Goal: Information Seeking & Learning: Learn about a topic

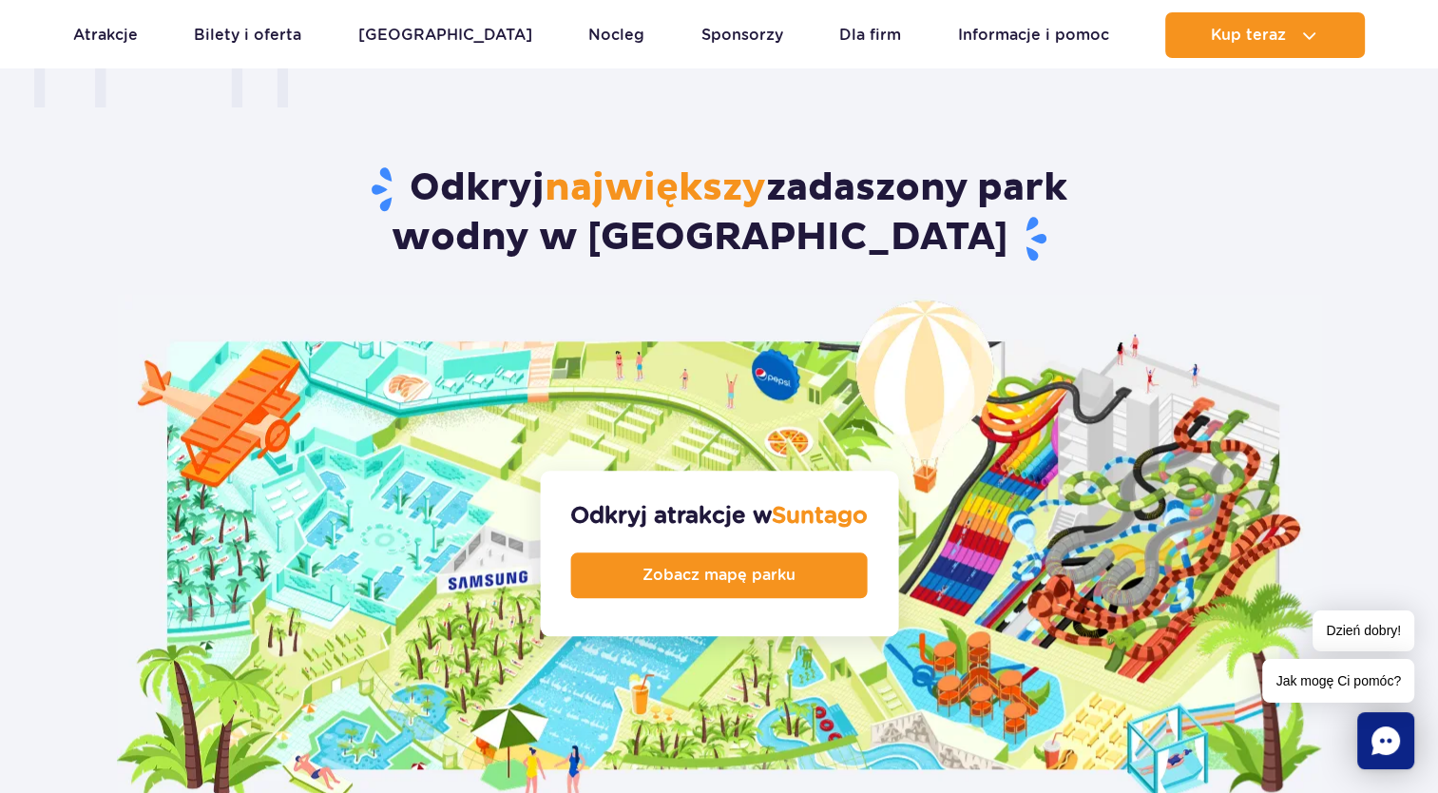
scroll to position [1996, 0]
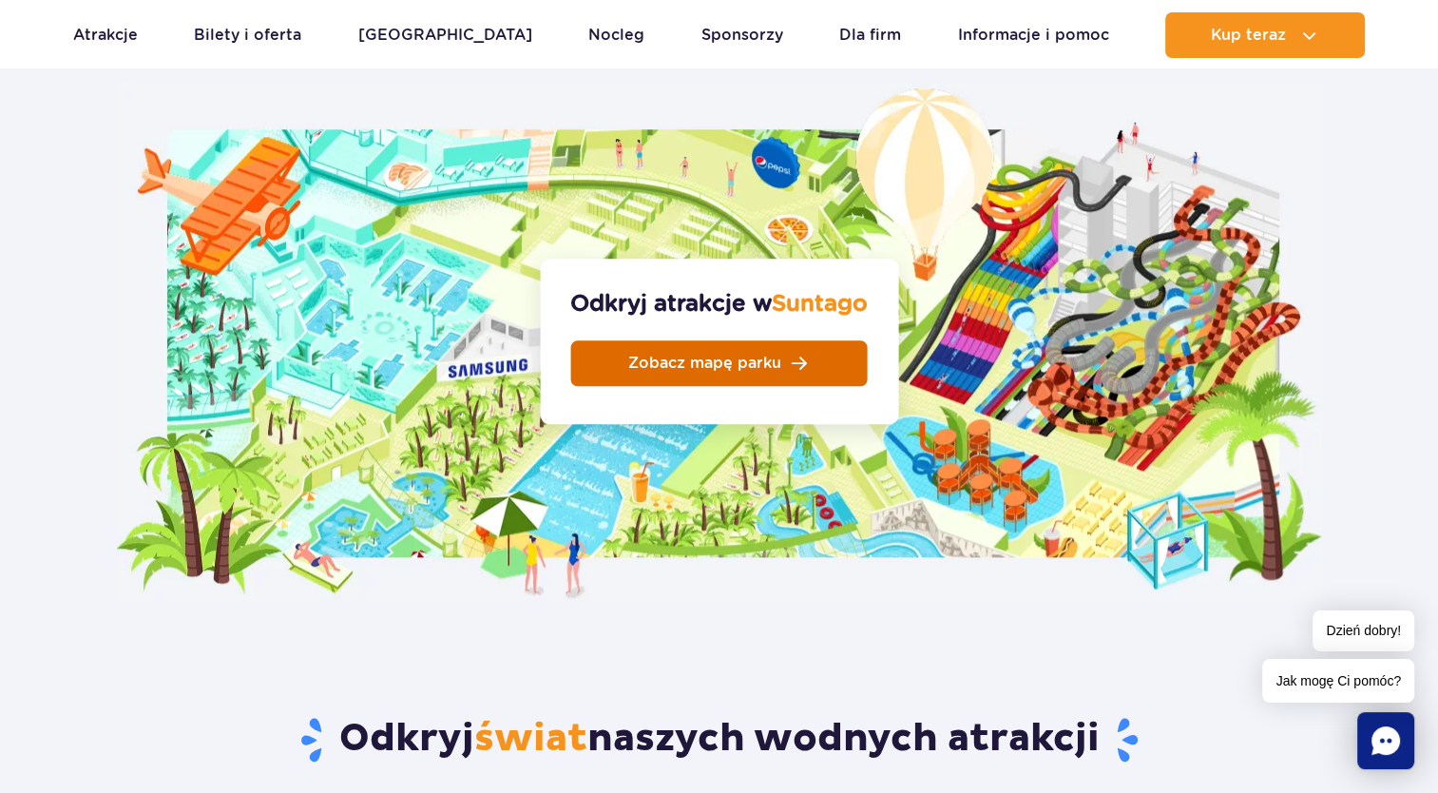
click at [741, 340] on link "Zobacz mapę parku" at bounding box center [719, 363] width 297 height 46
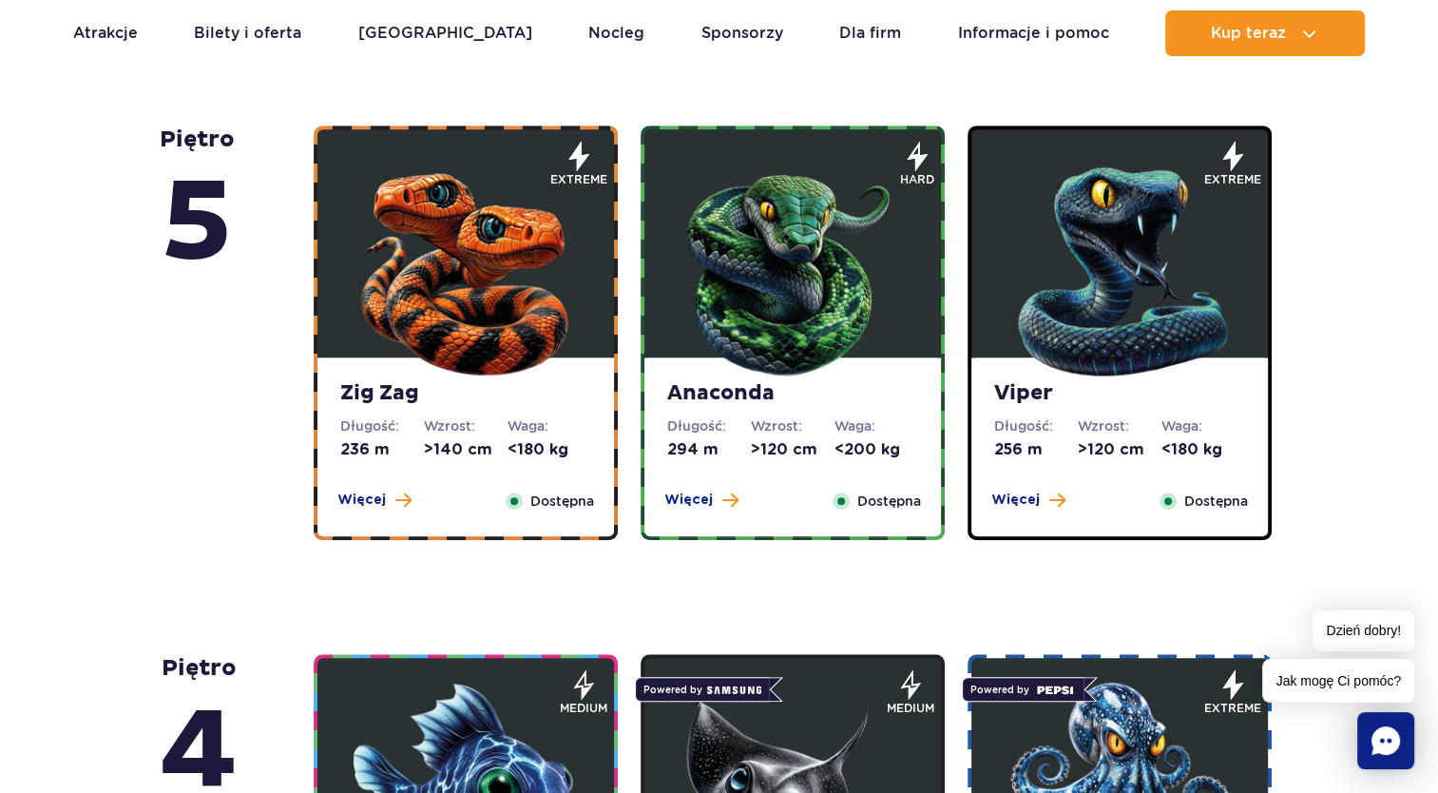
scroll to position [1331, 0]
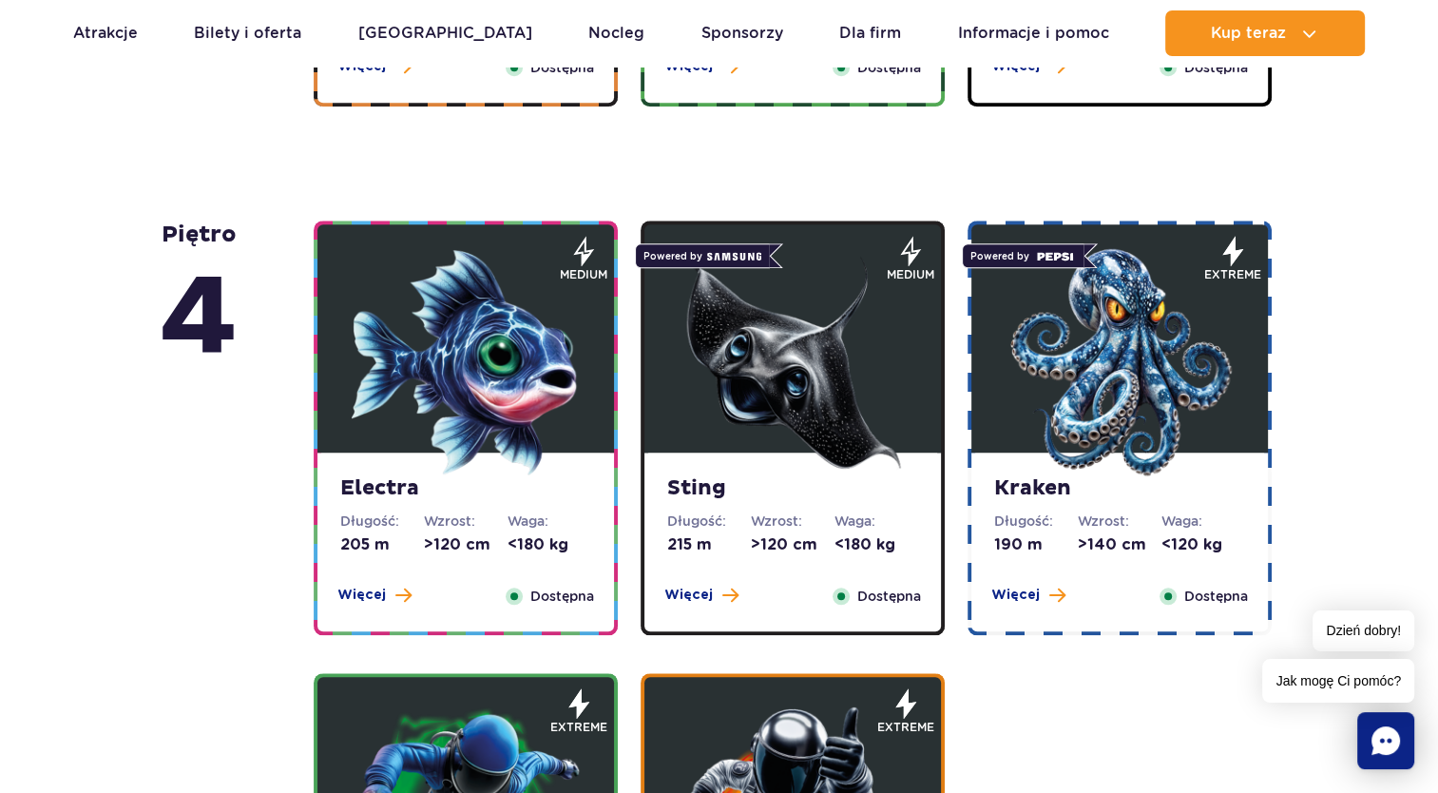
click at [482, 433] on img at bounding box center [466, 362] width 228 height 228
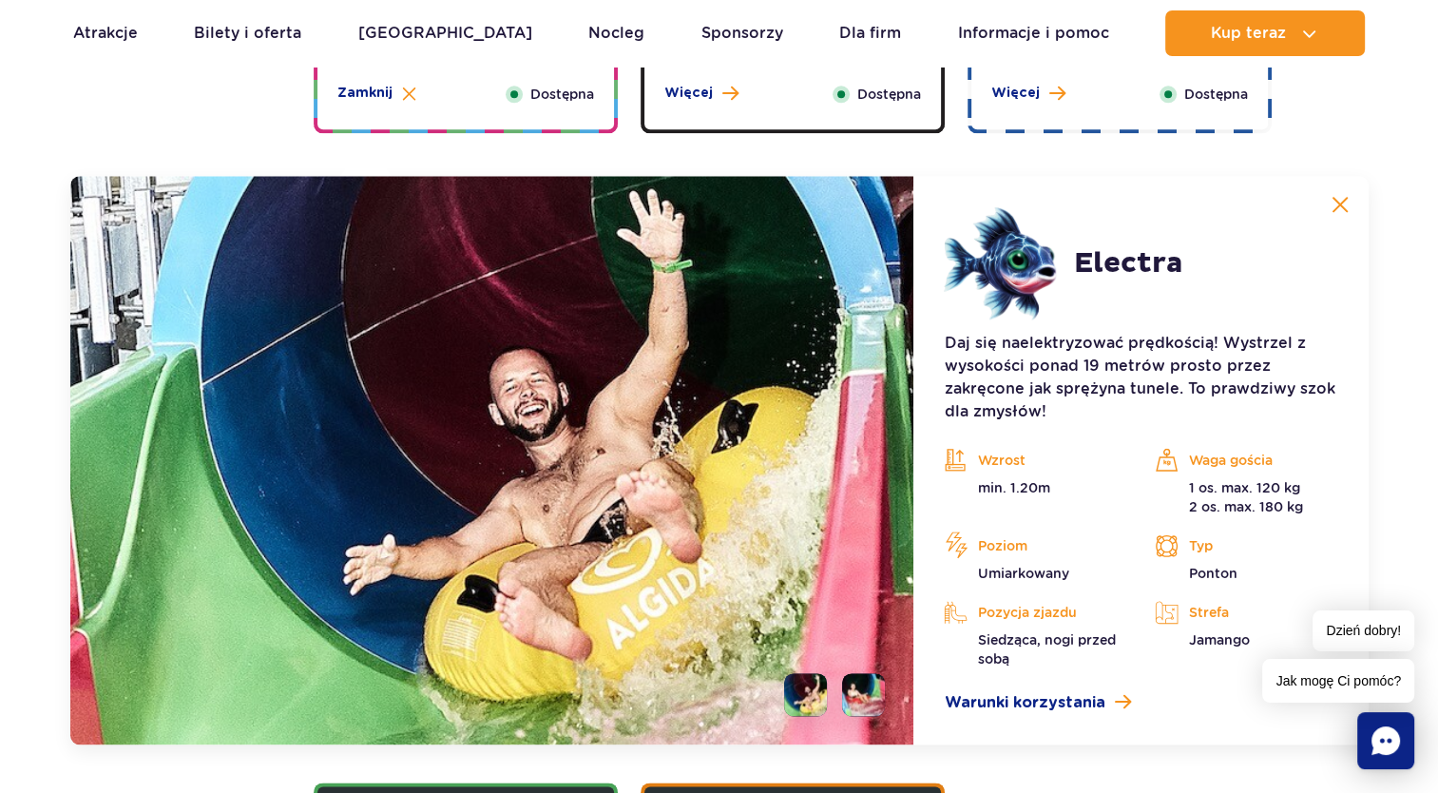
scroll to position [2273, 0]
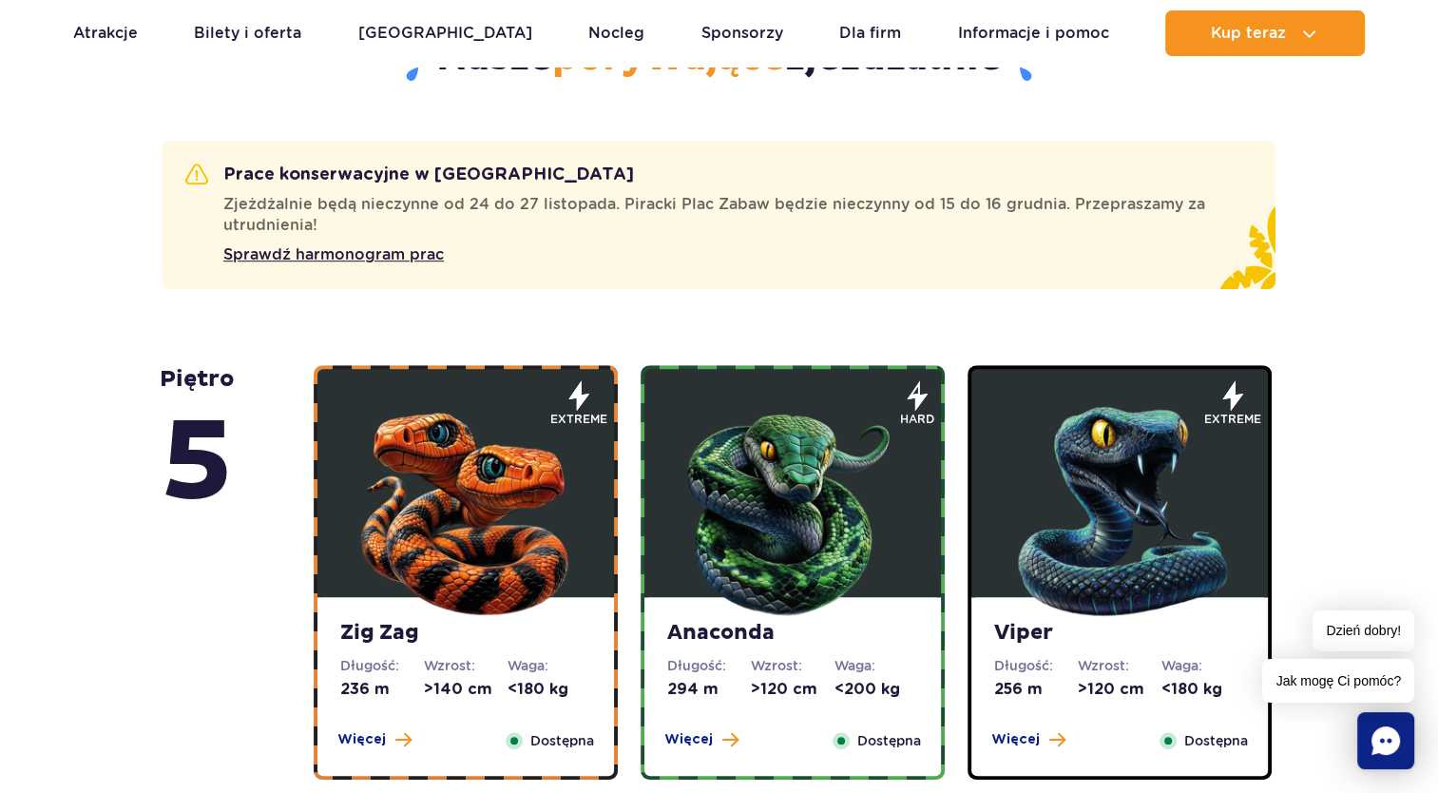
click at [475, 421] on img at bounding box center [466, 507] width 228 height 228
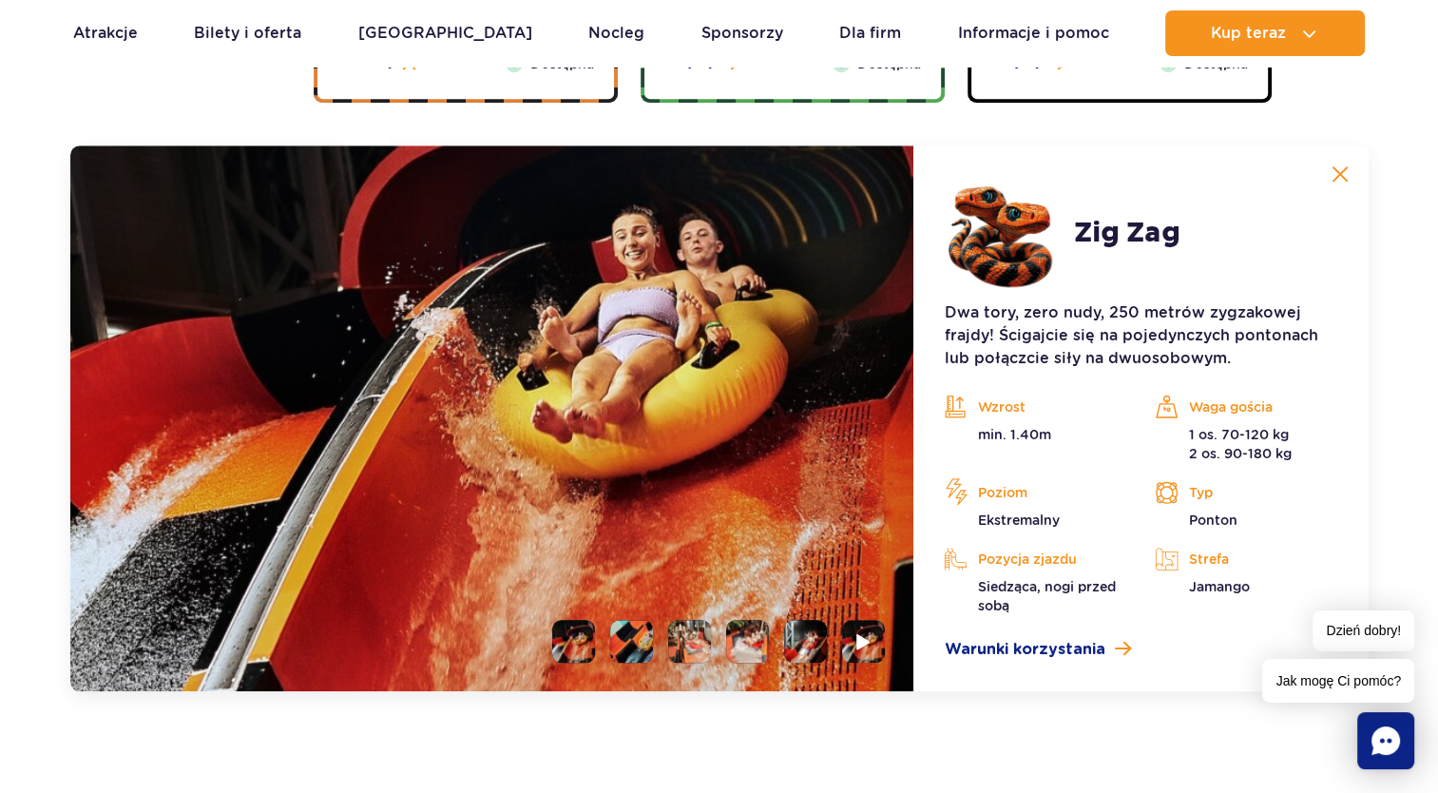
scroll to position [1745, 0]
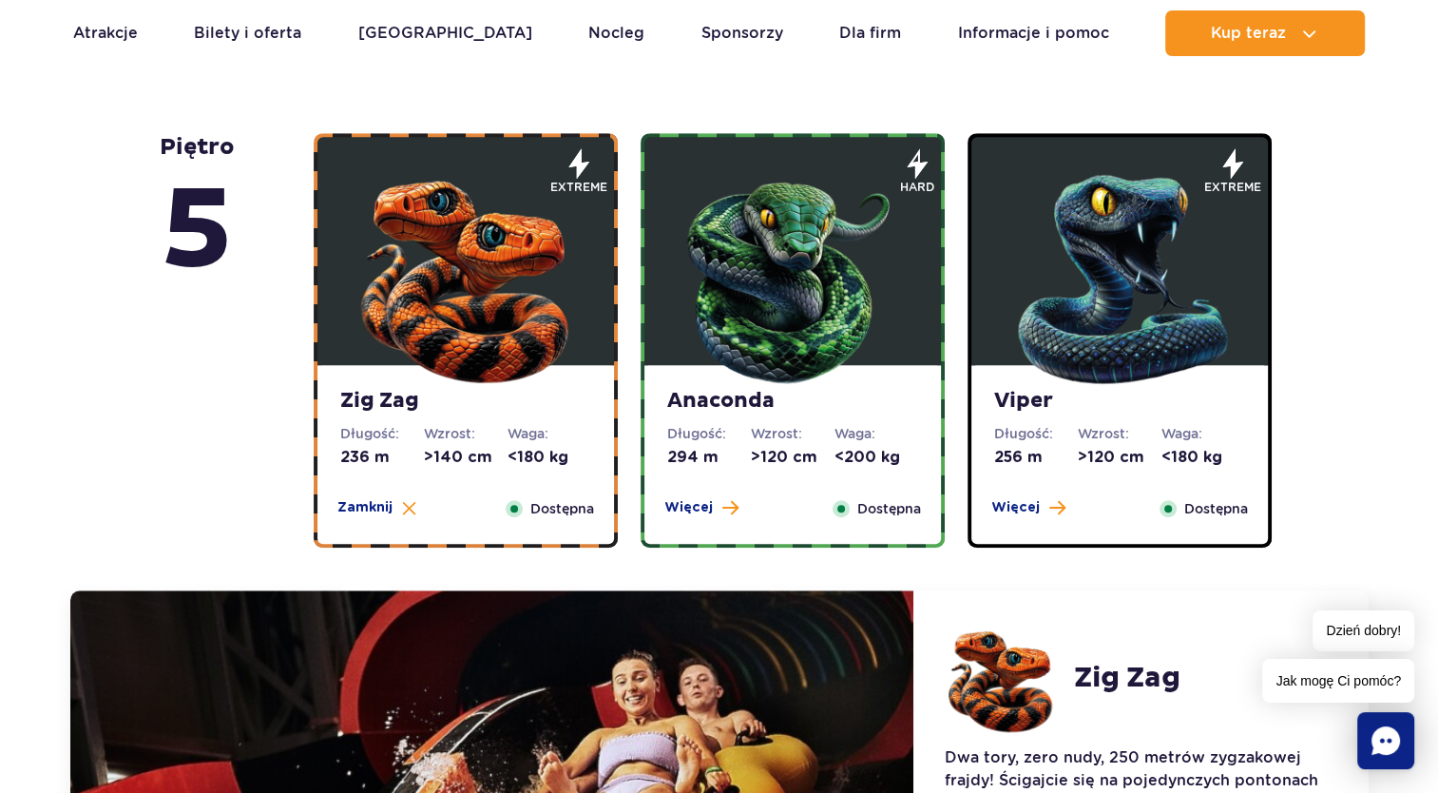
click at [800, 310] on img at bounding box center [793, 275] width 228 height 228
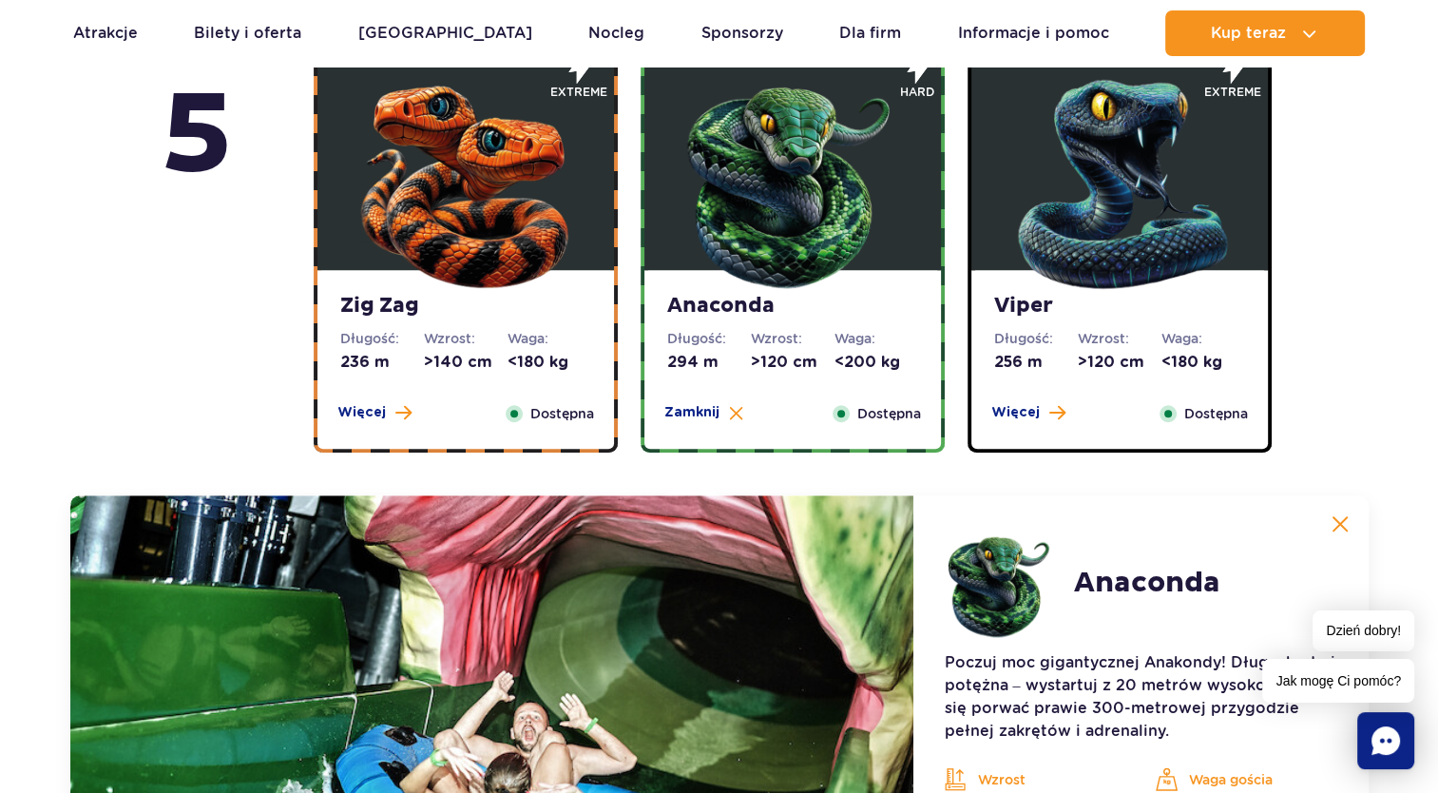
click at [1073, 253] on img at bounding box center [1120, 180] width 228 height 228
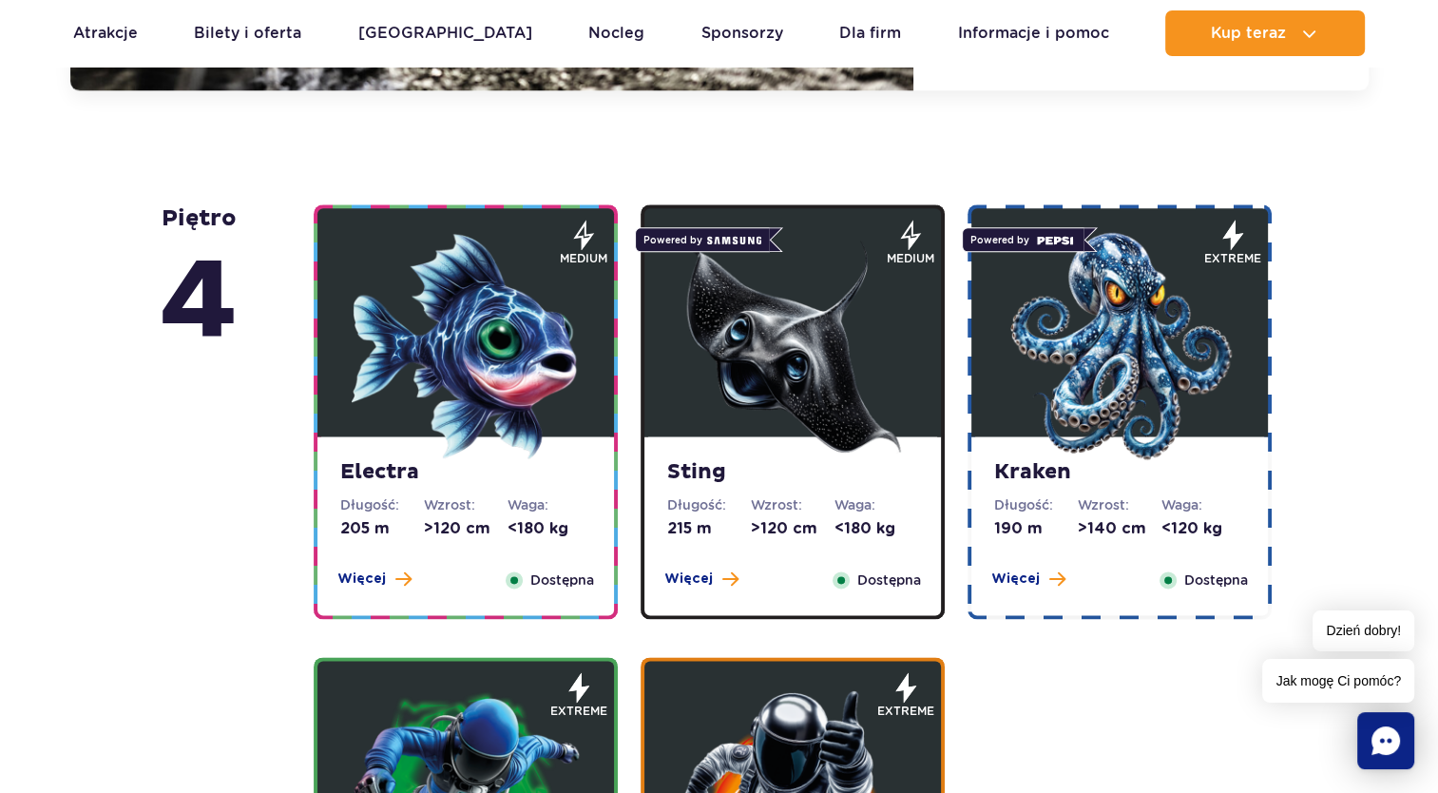
click at [589, 316] on figure at bounding box center [465, 322] width 297 height 228
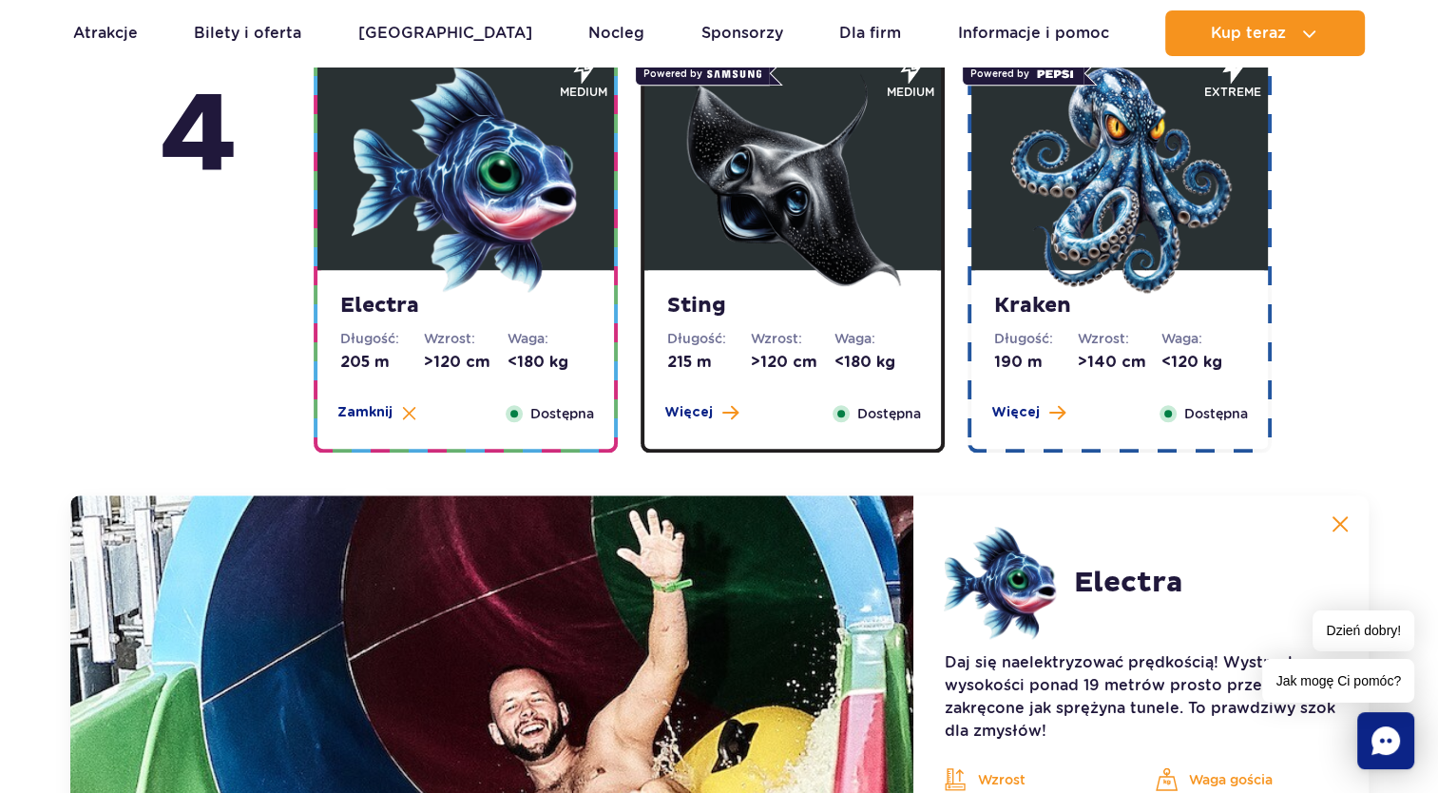
click at [862, 289] on img at bounding box center [793, 180] width 228 height 228
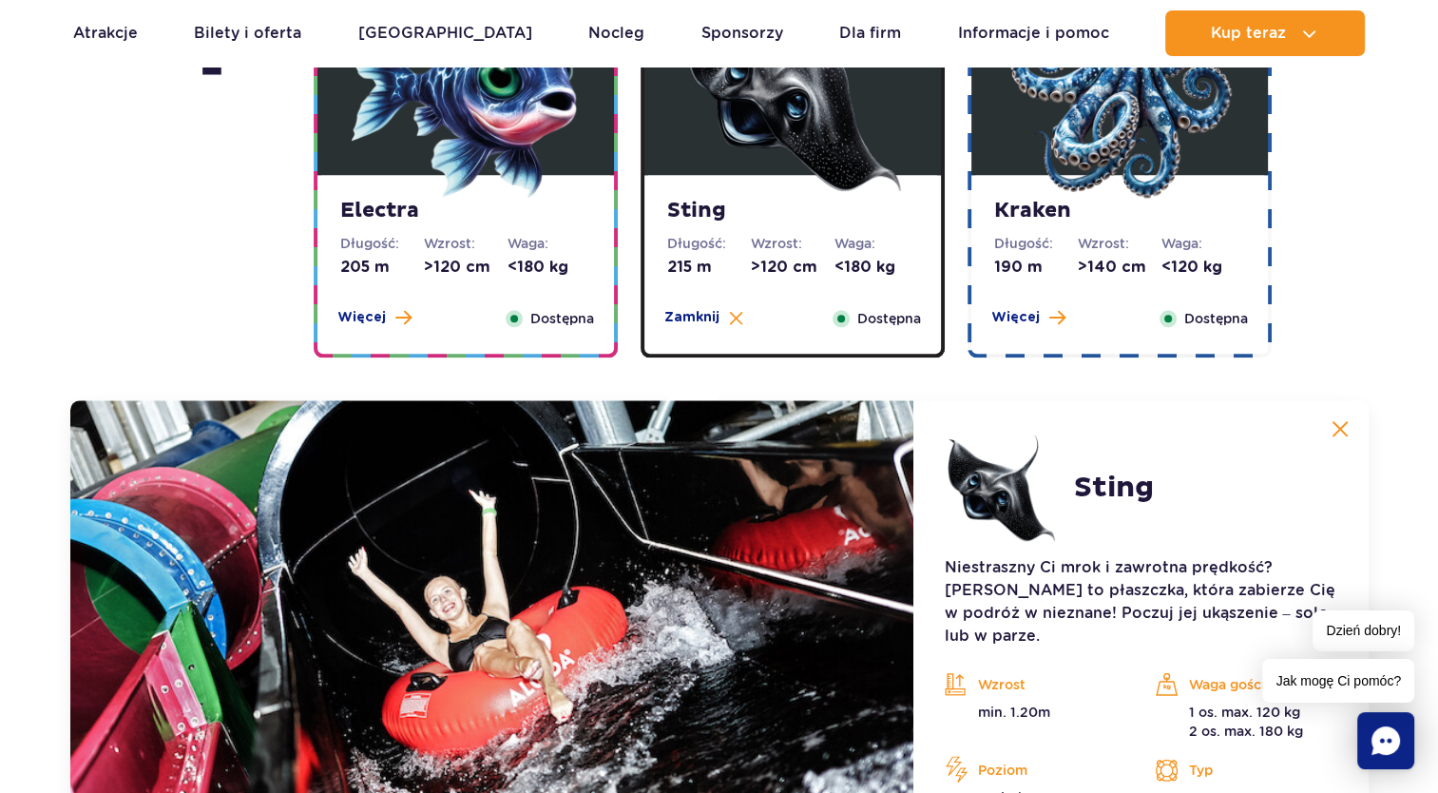
click at [1046, 190] on img at bounding box center [1120, 85] width 228 height 228
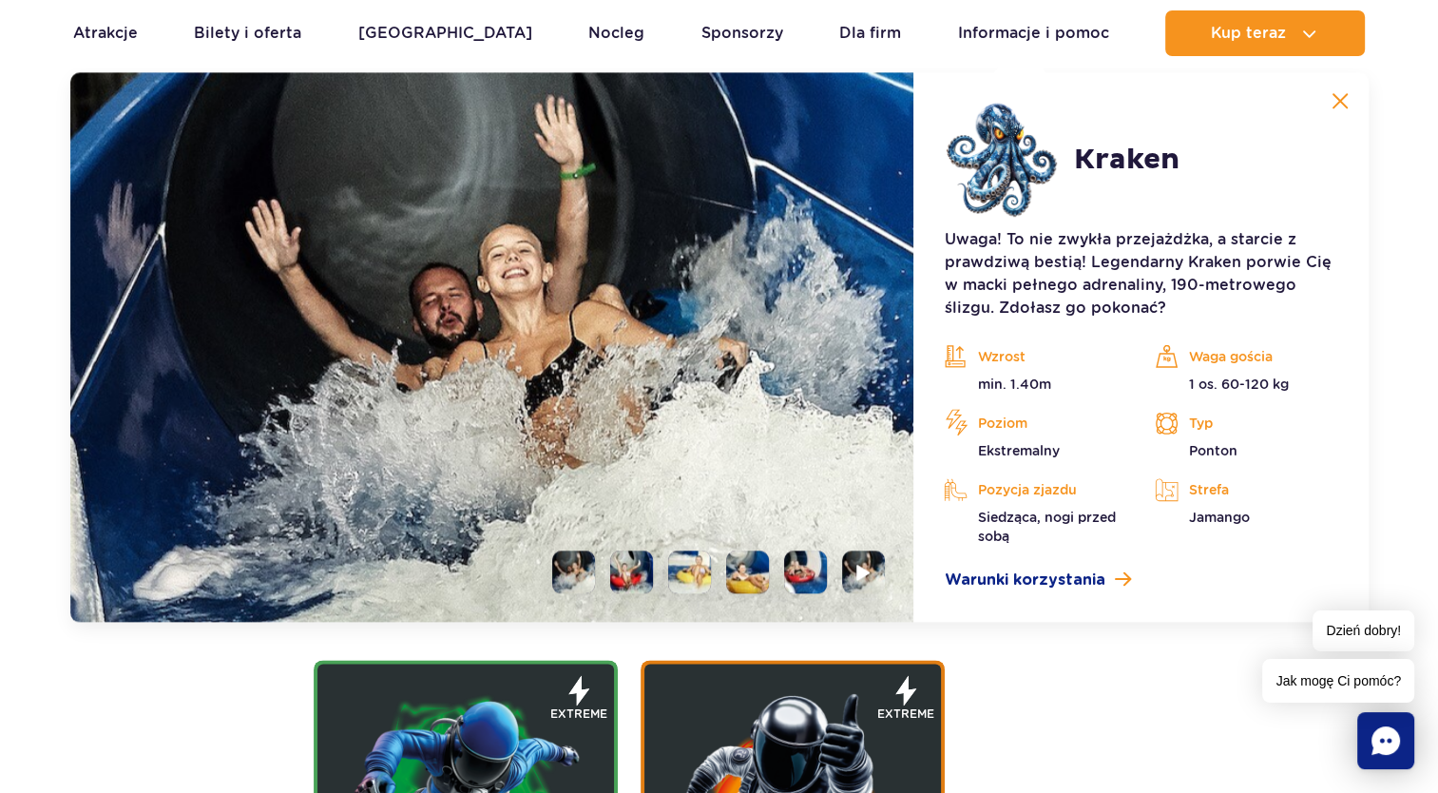
scroll to position [2654, 0]
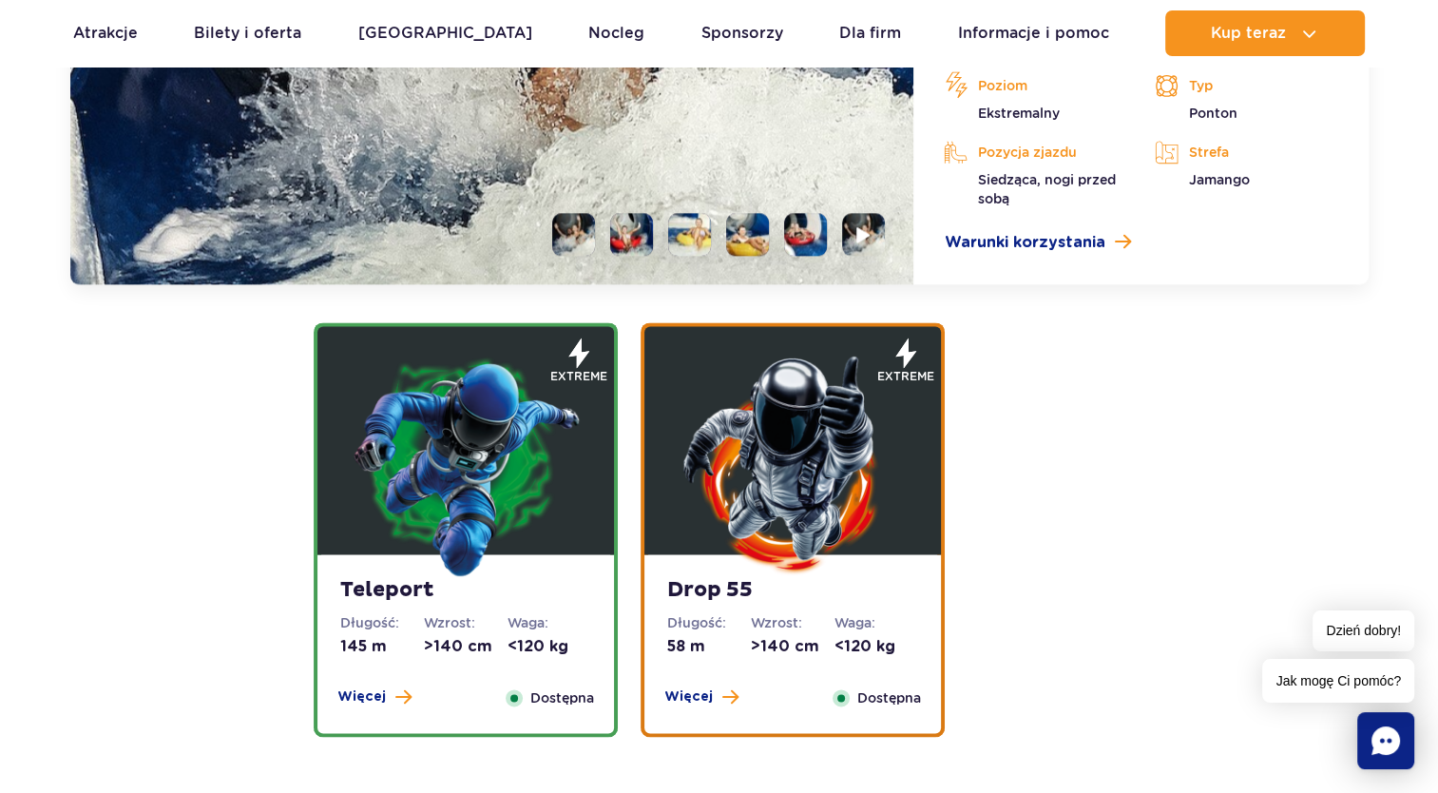
click at [566, 391] on img at bounding box center [466, 464] width 228 height 228
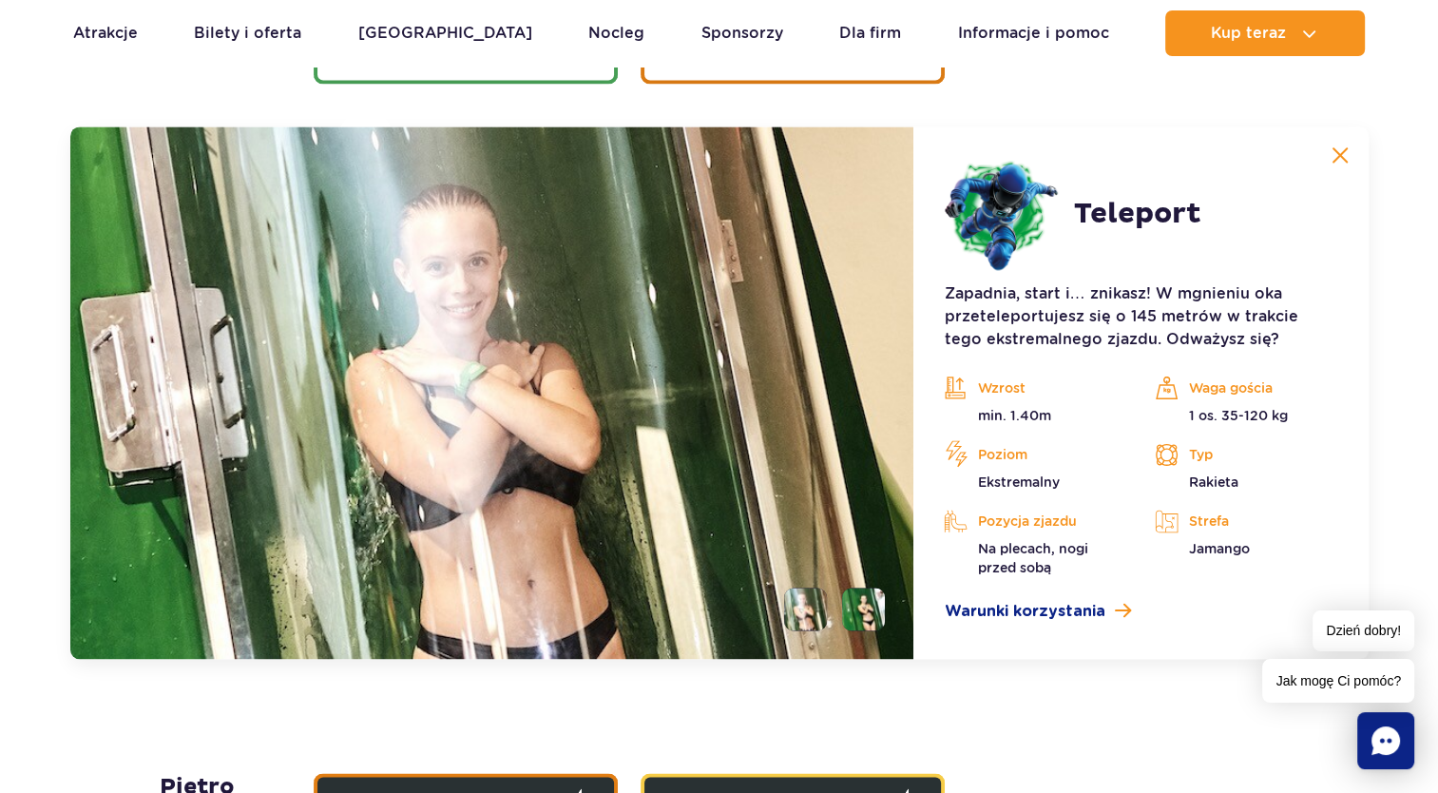
scroll to position [2726, 0]
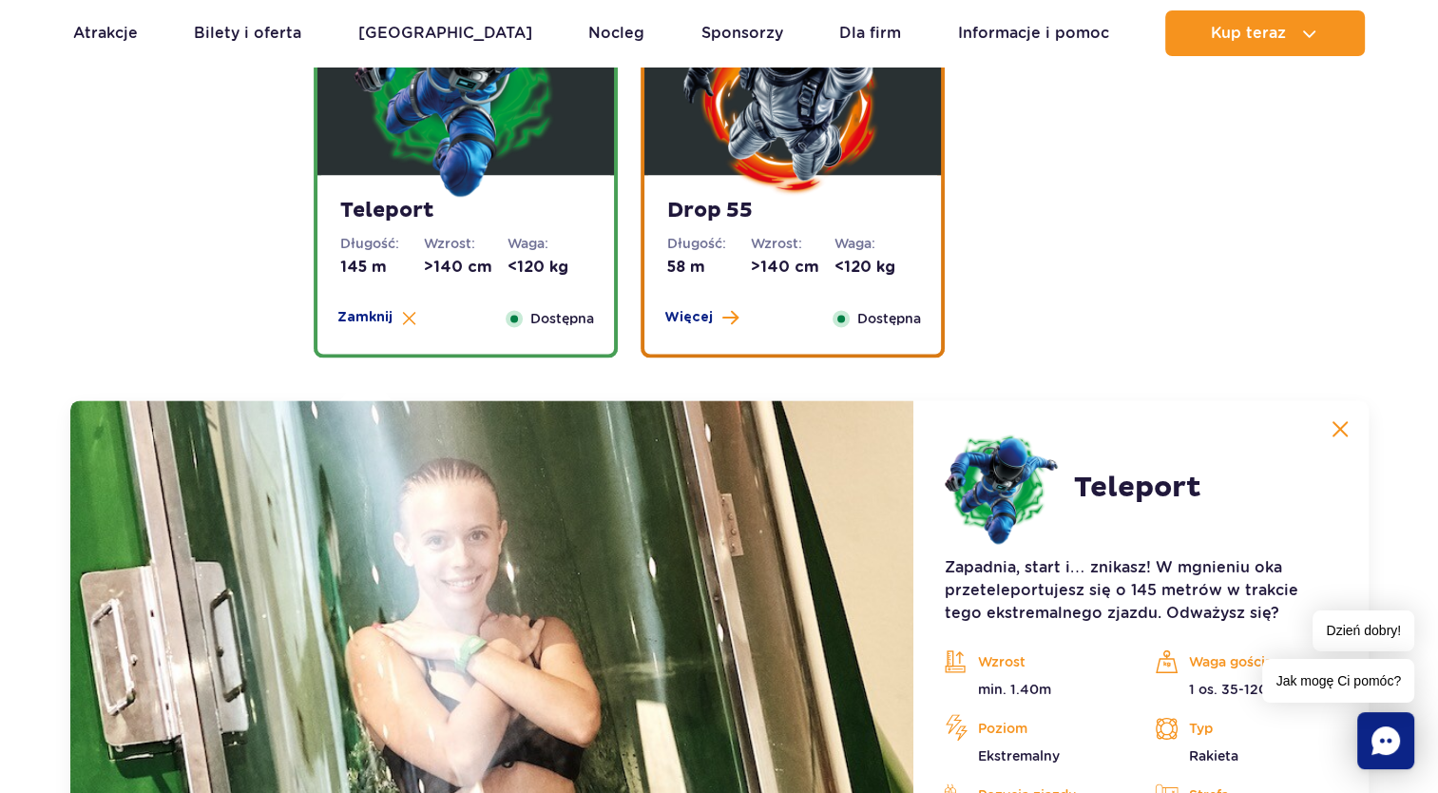
click at [783, 287] on div "Drop 55 Długość: 58 m Wzrost: >140 cm Waga: <120 kg Więcej Zamknij Dostępna" at bounding box center [792, 264] width 297 height 179
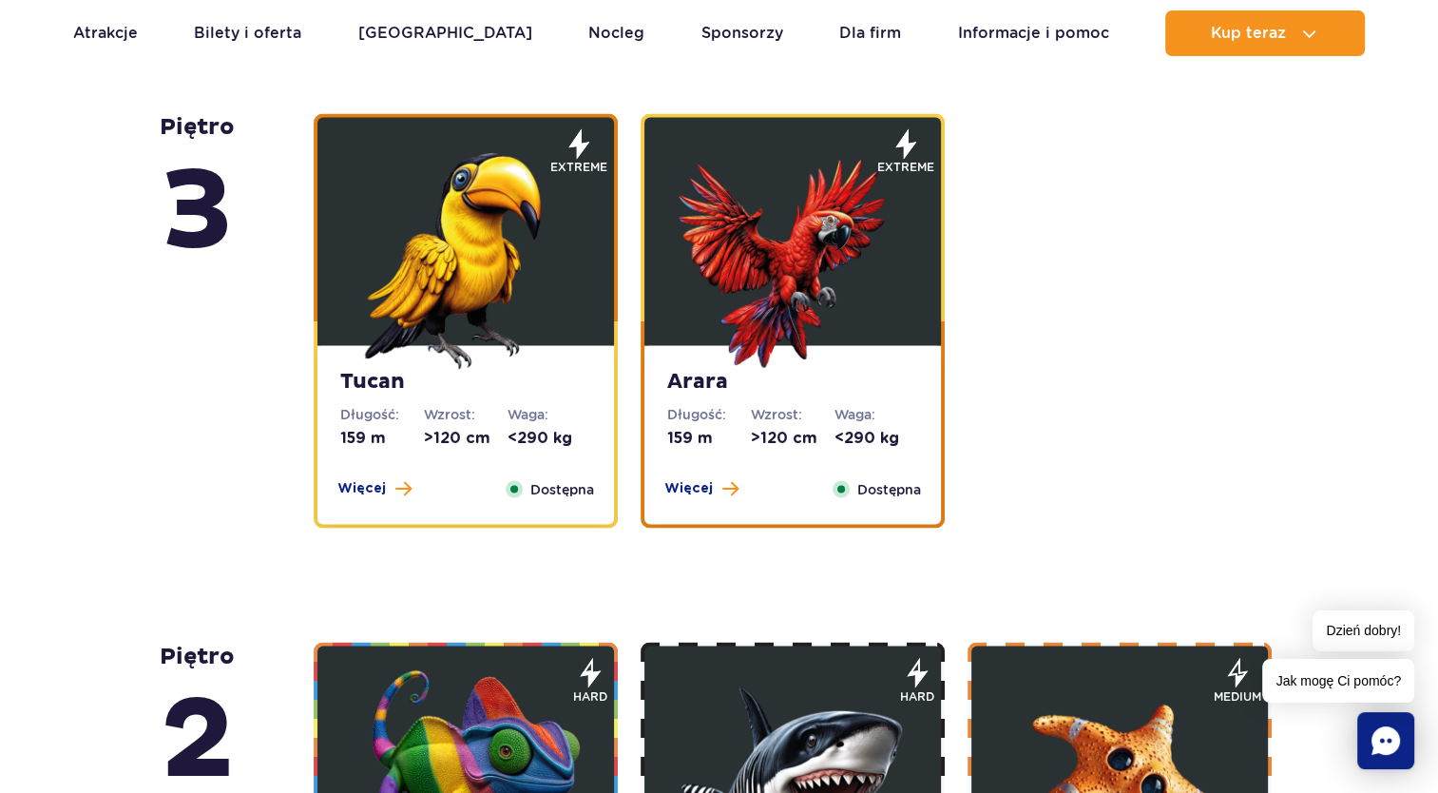
click at [542, 385] on strong "Tucan" at bounding box center [465, 381] width 251 height 27
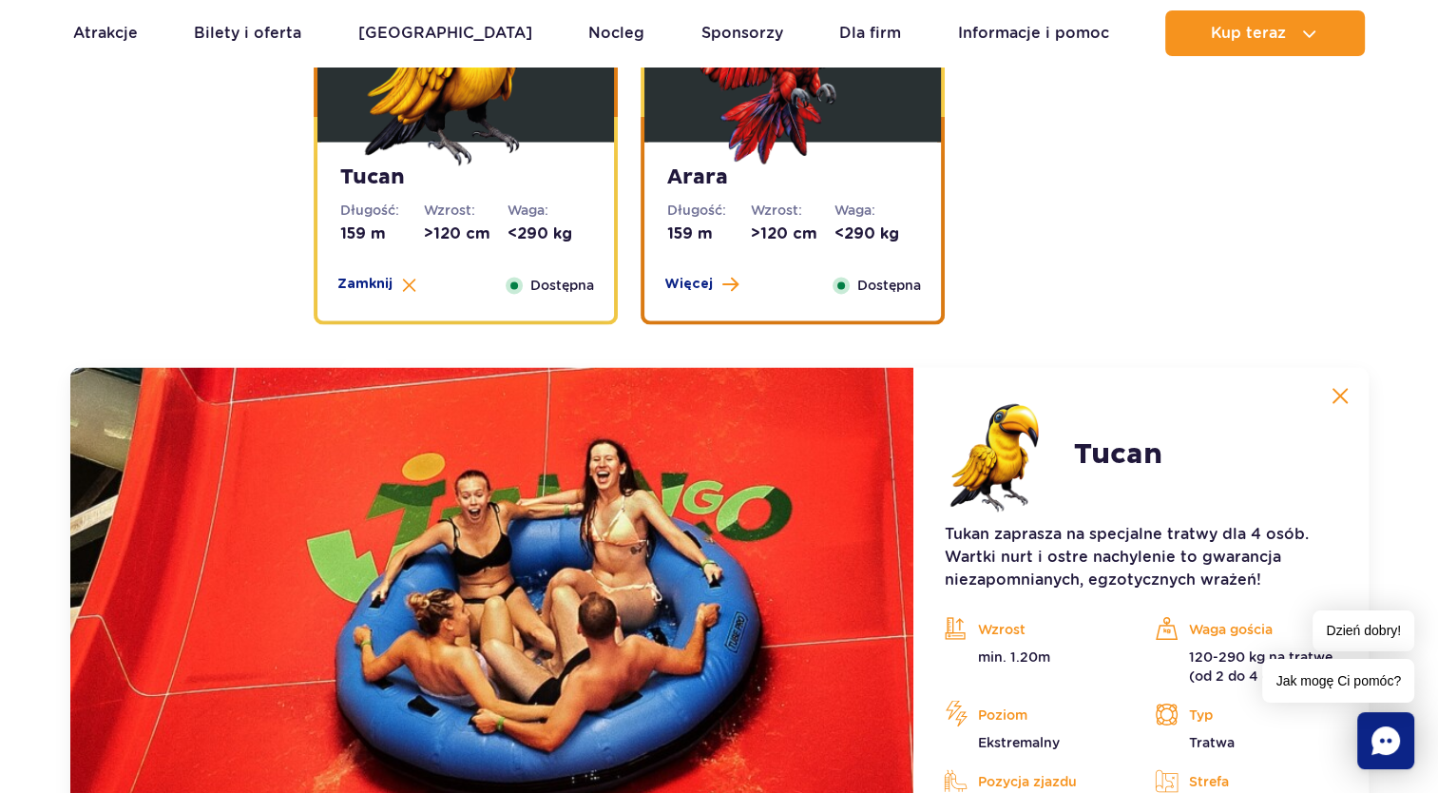
scroll to position [2969, 0]
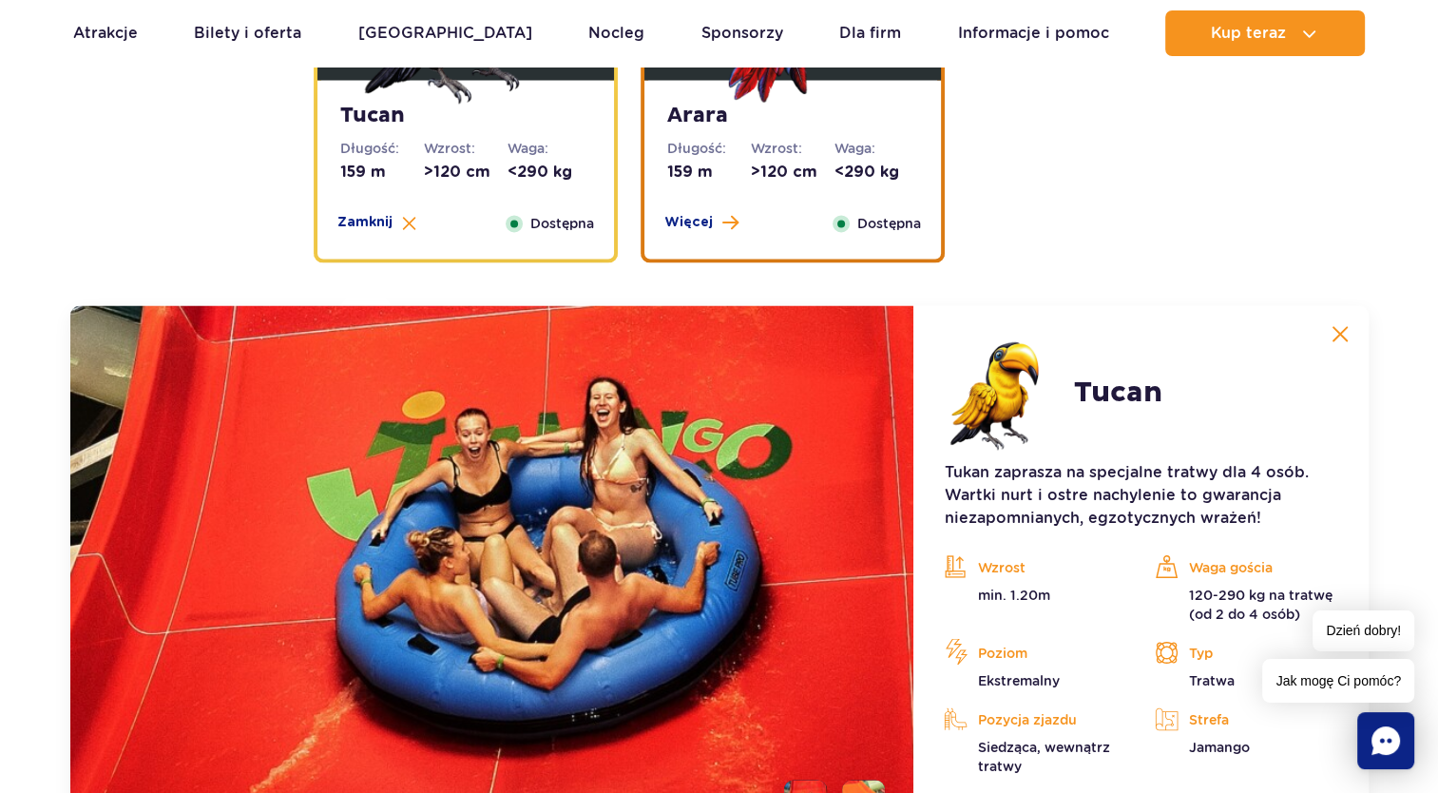
click at [798, 127] on strong "Arara" at bounding box center [792, 116] width 251 height 27
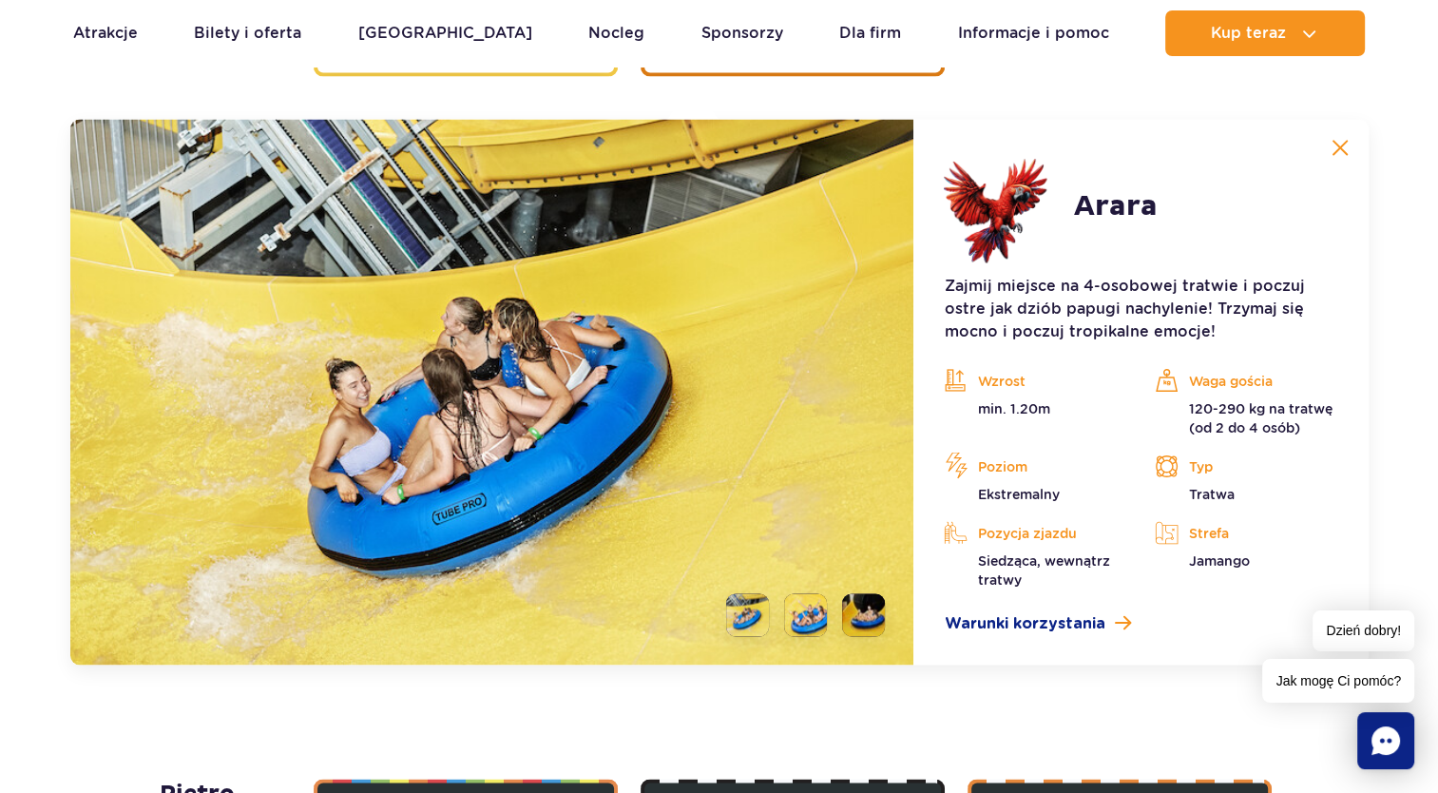
scroll to position [3254, 0]
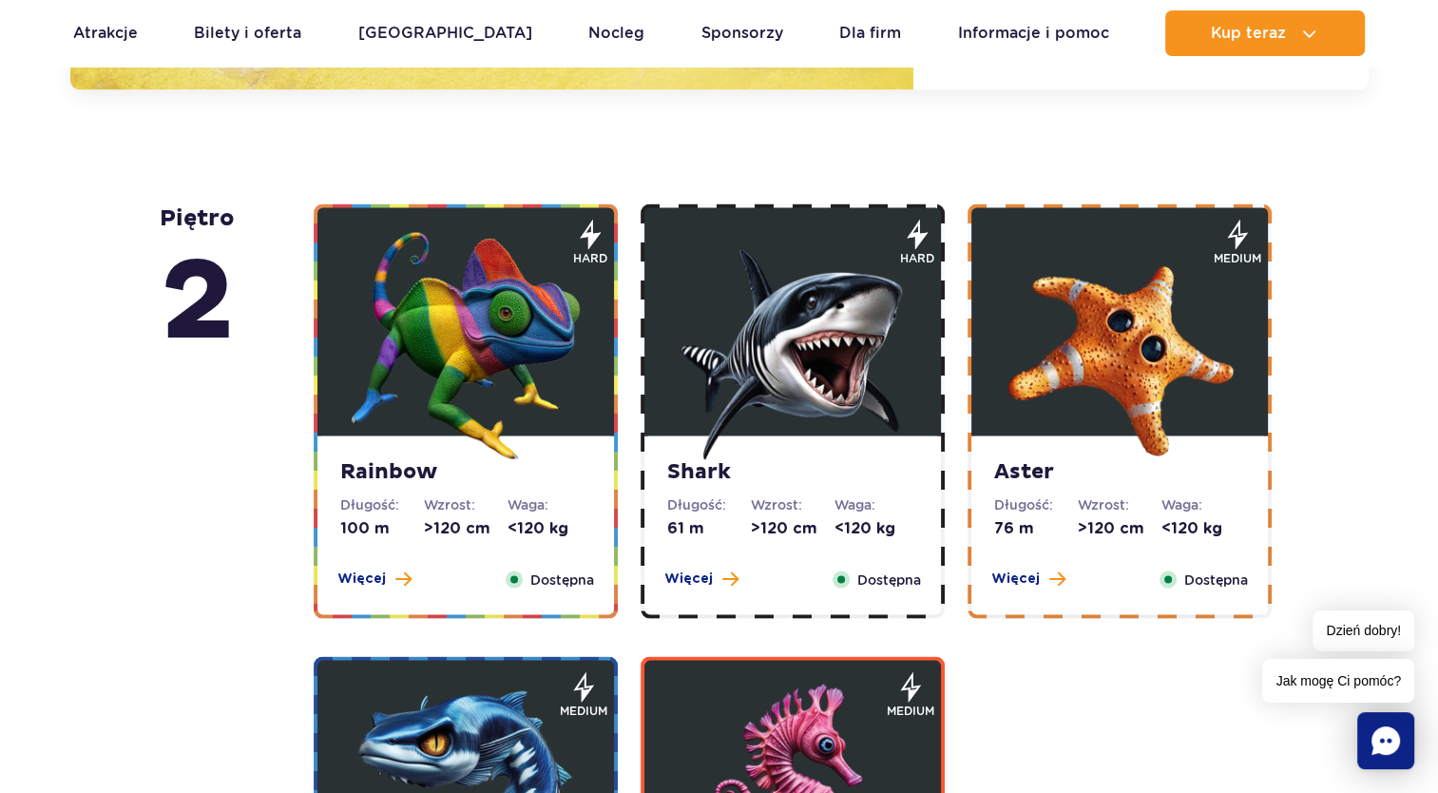
click at [551, 352] on img at bounding box center [466, 346] width 228 height 228
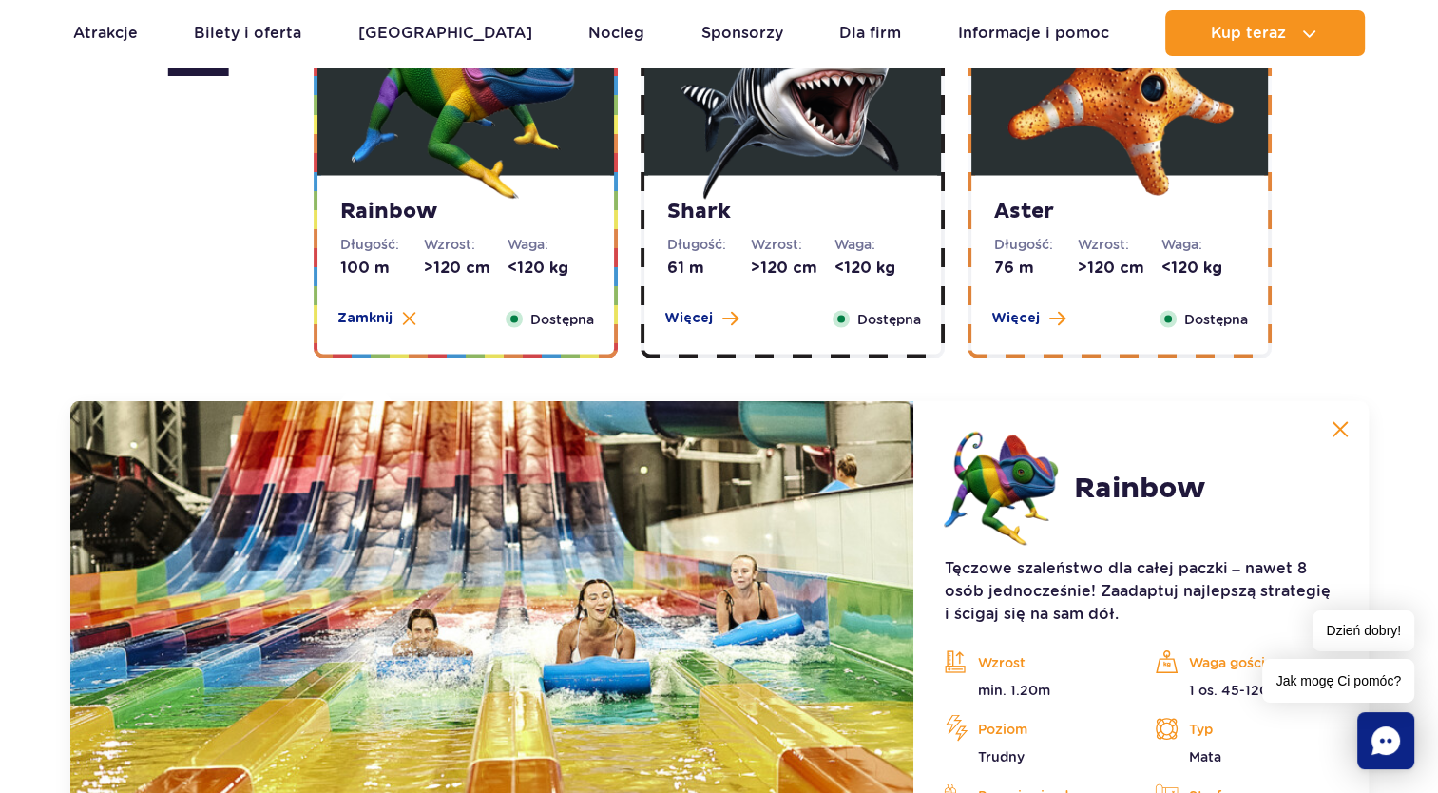
click at [773, 231] on div "Shark Długość: 61 m Wzrost: >120 cm Waga: <120 kg Więcej Zamknij Dostępna" at bounding box center [792, 264] width 297 height 179
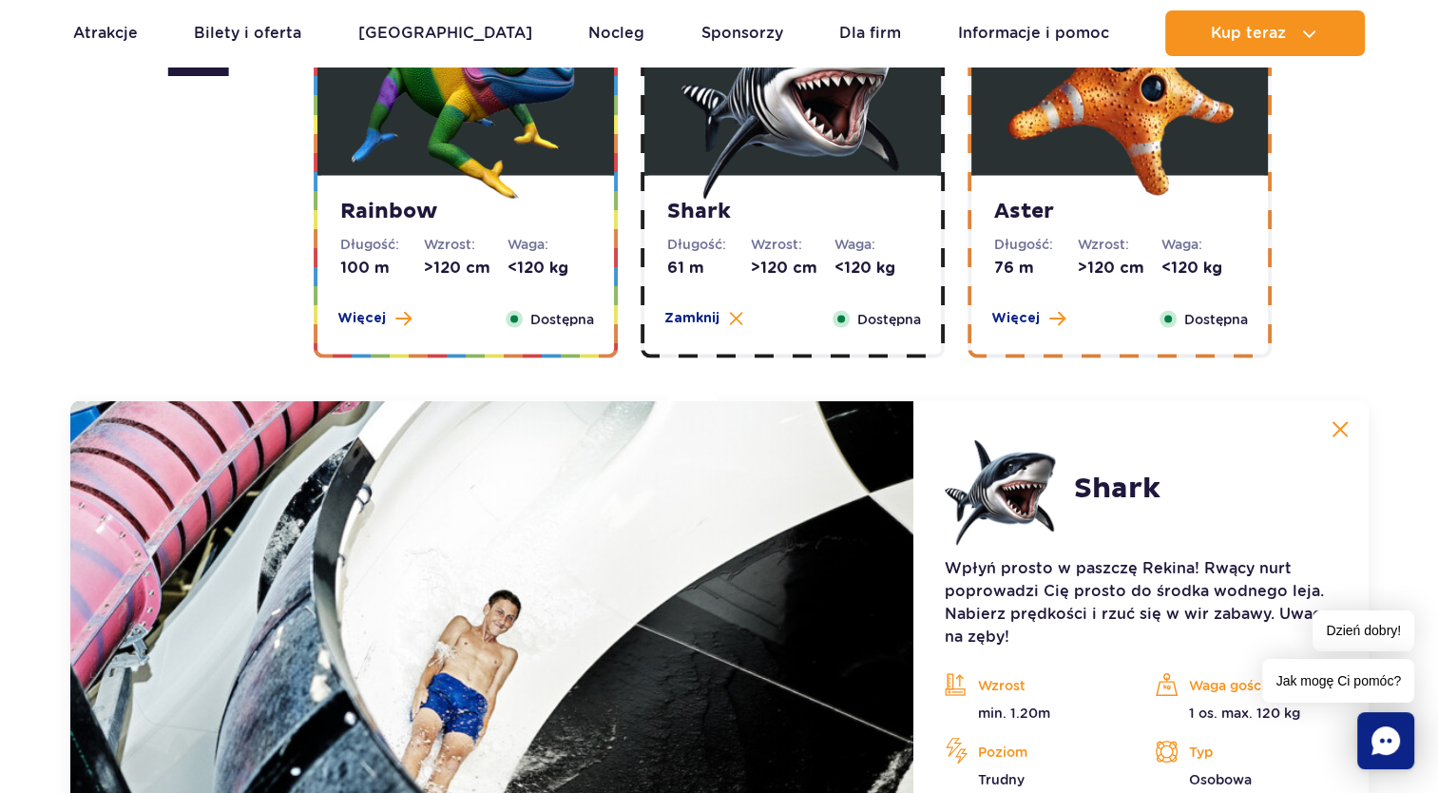
click at [1075, 175] on img at bounding box center [1120, 85] width 228 height 228
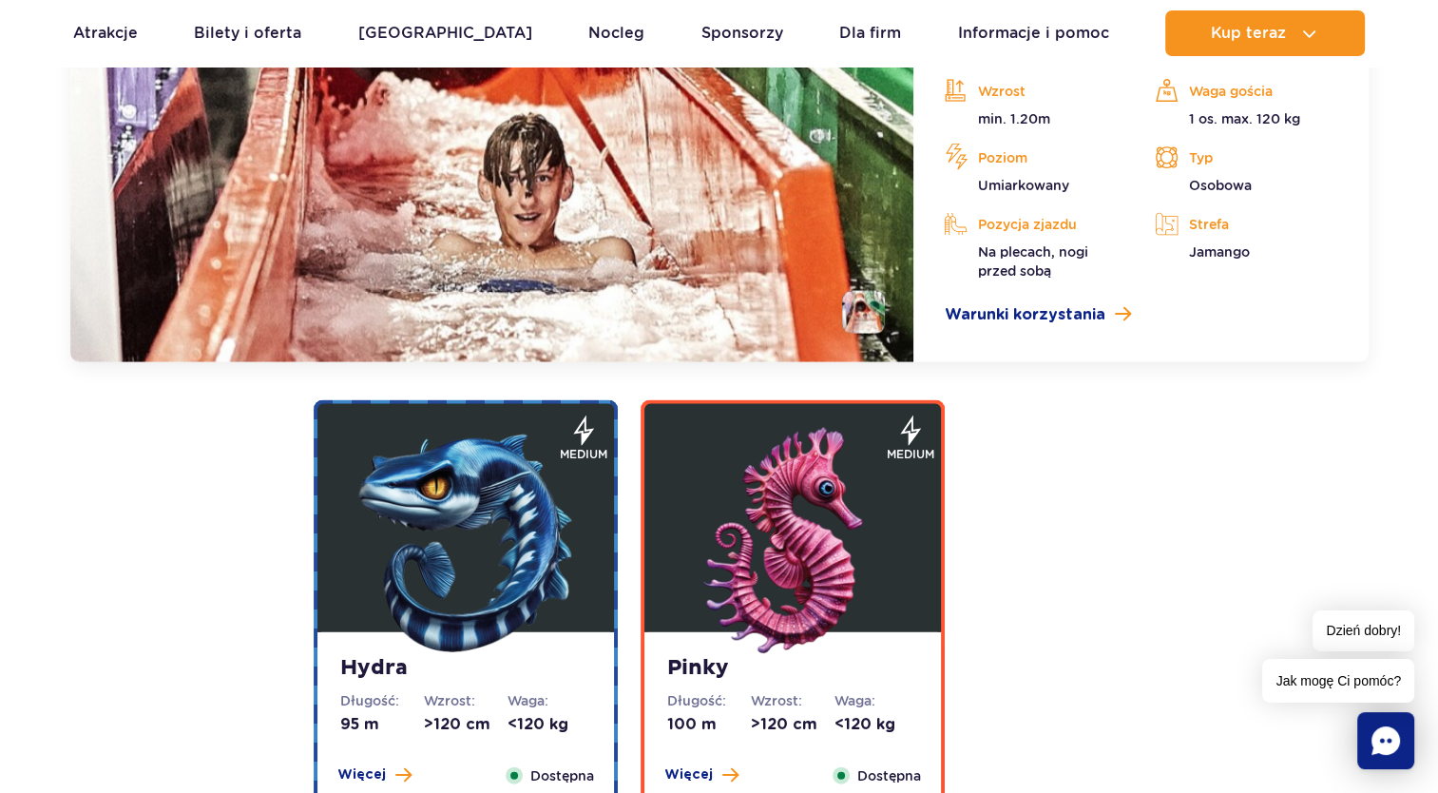
click at [530, 477] on img at bounding box center [466, 542] width 228 height 228
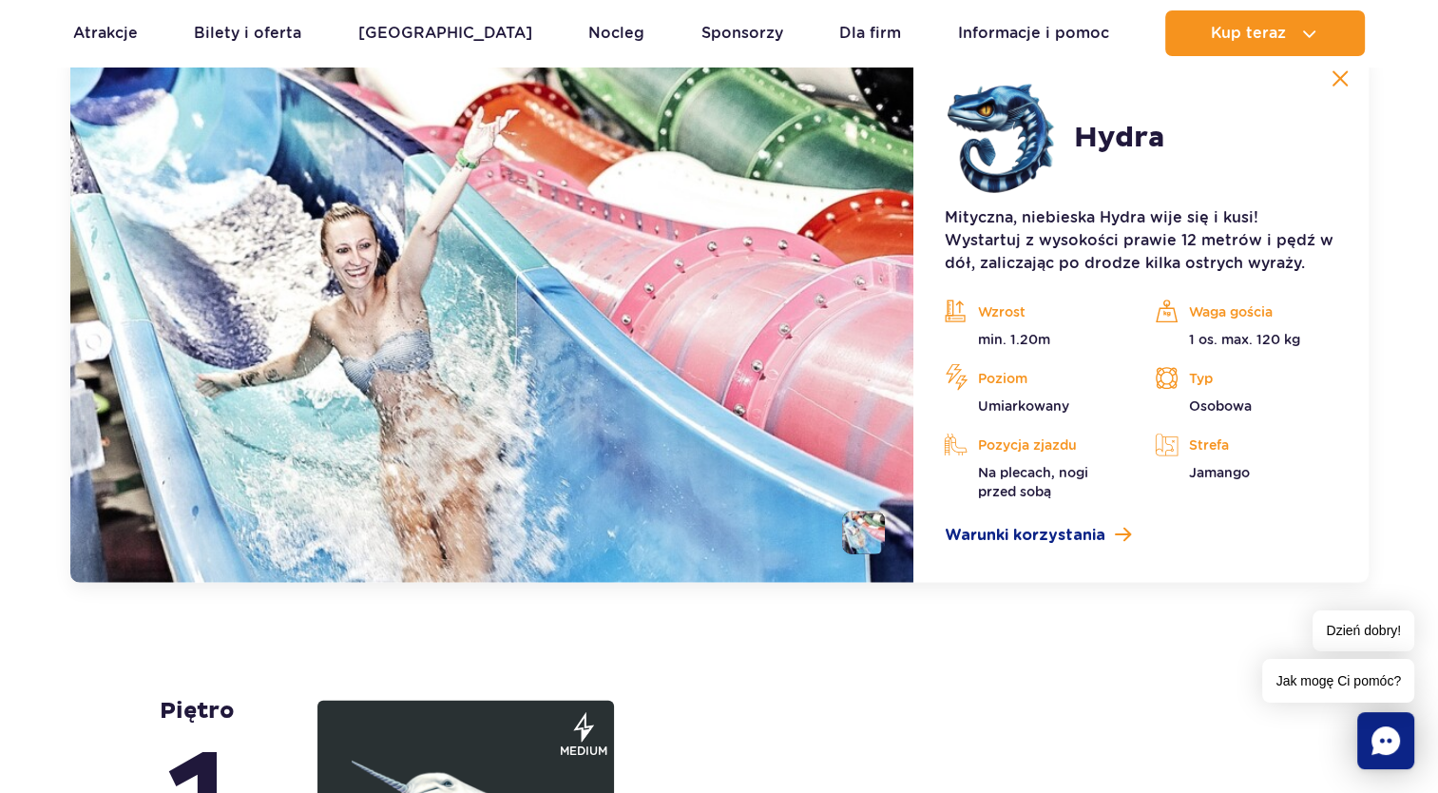
scroll to position [4008, 0]
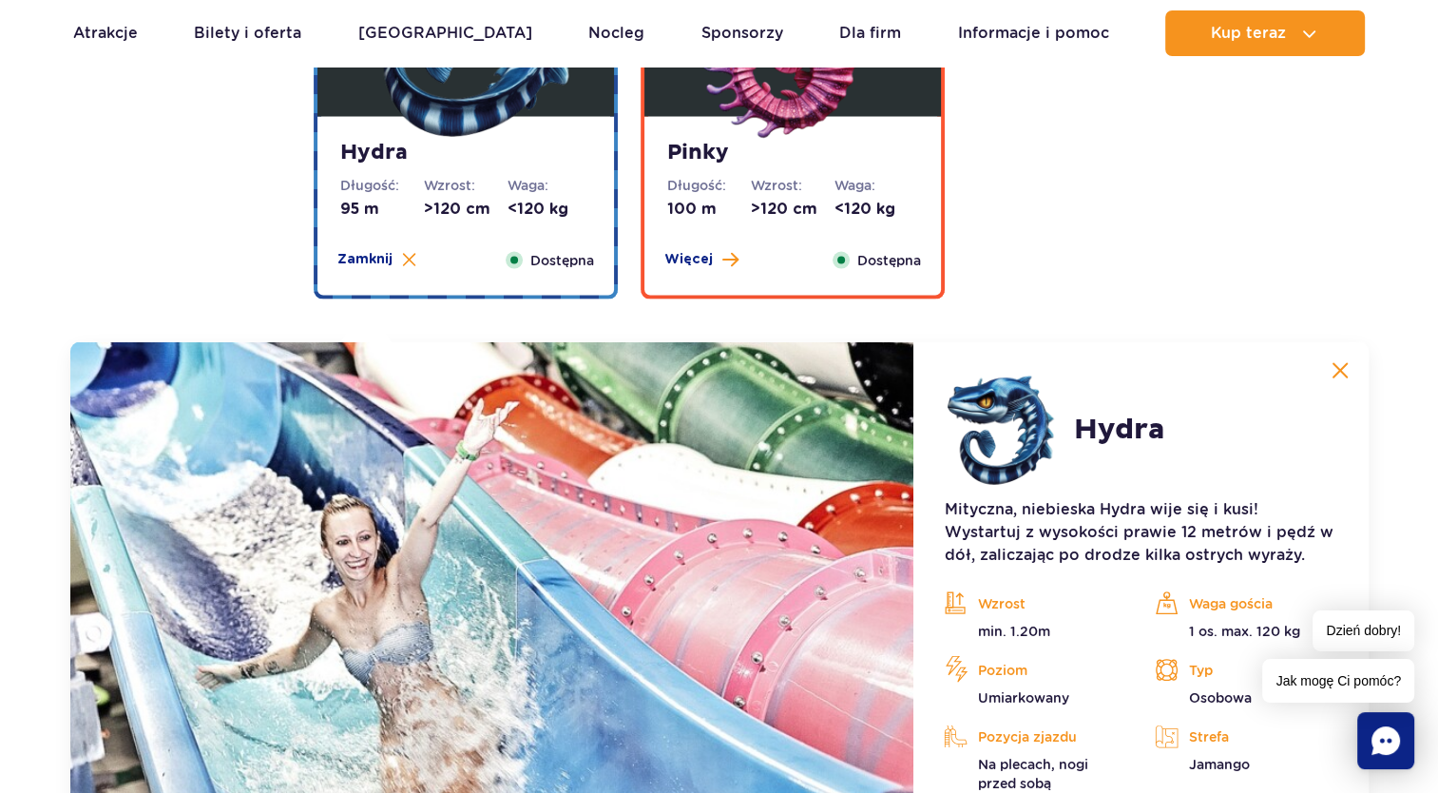
click at [791, 167] on div "Pinky Długość: 100 m Wzrost: >120 cm Waga: <120 kg Więcej Zamknij Dostępna" at bounding box center [792, 206] width 297 height 179
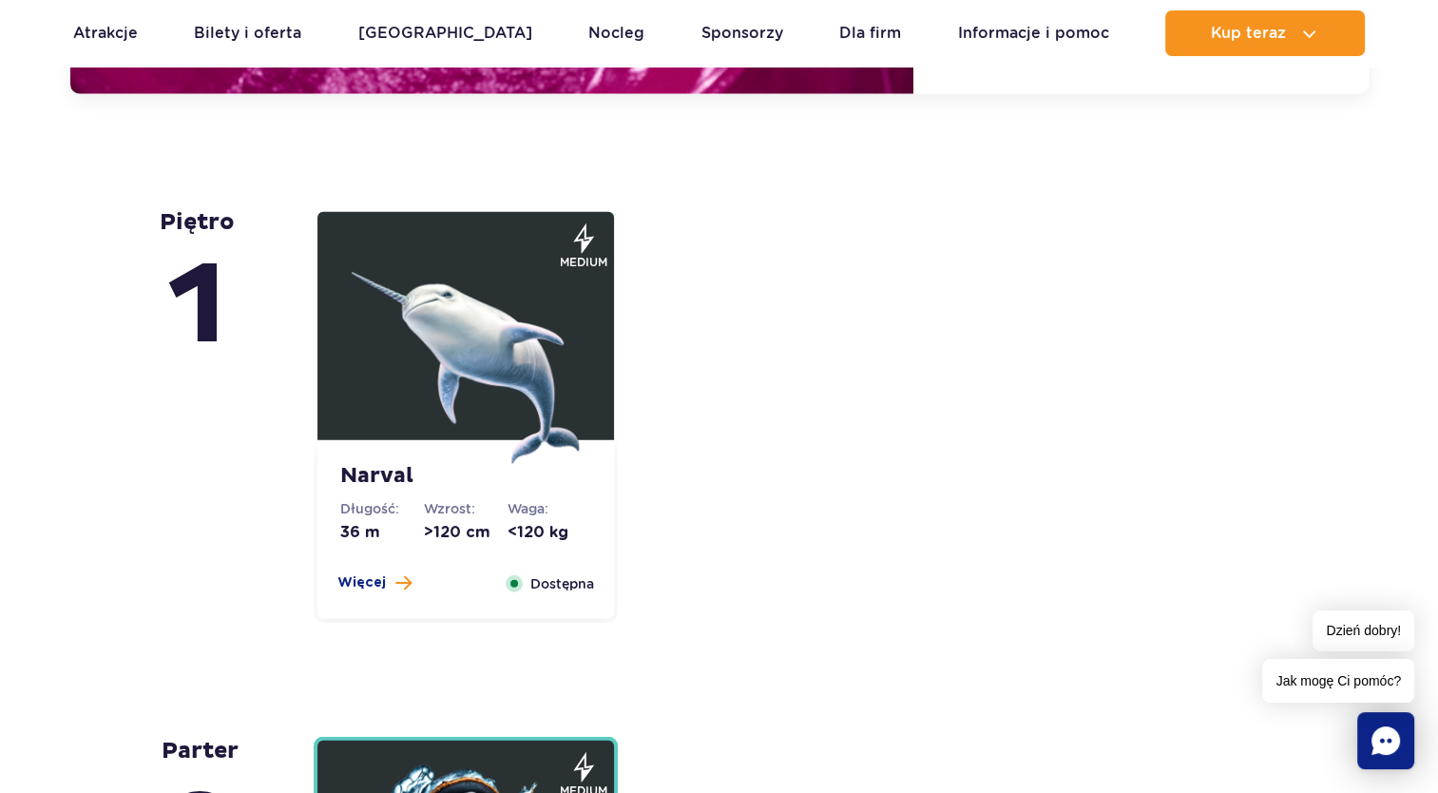
click at [444, 323] on img at bounding box center [466, 350] width 228 height 228
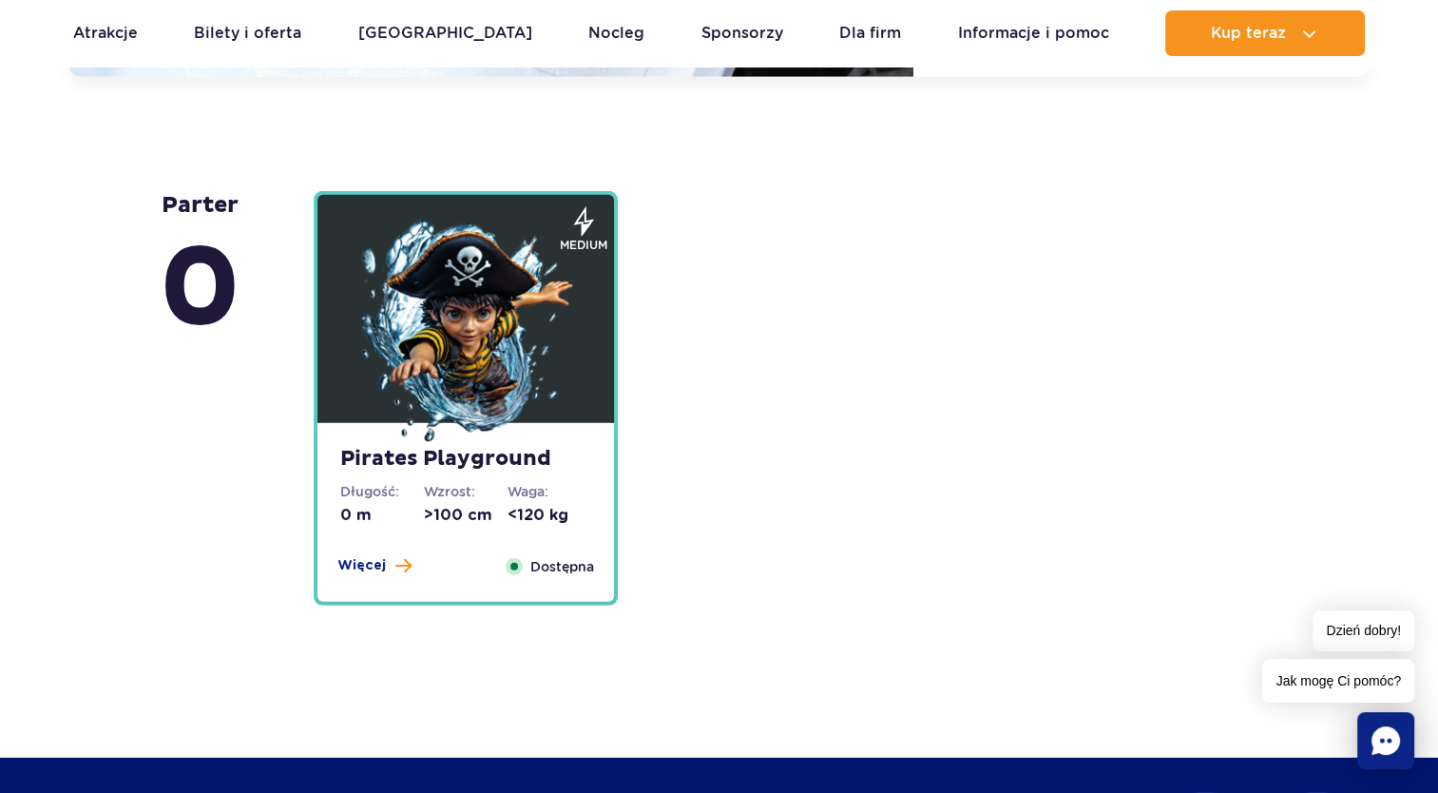
click at [430, 321] on img at bounding box center [466, 333] width 228 height 228
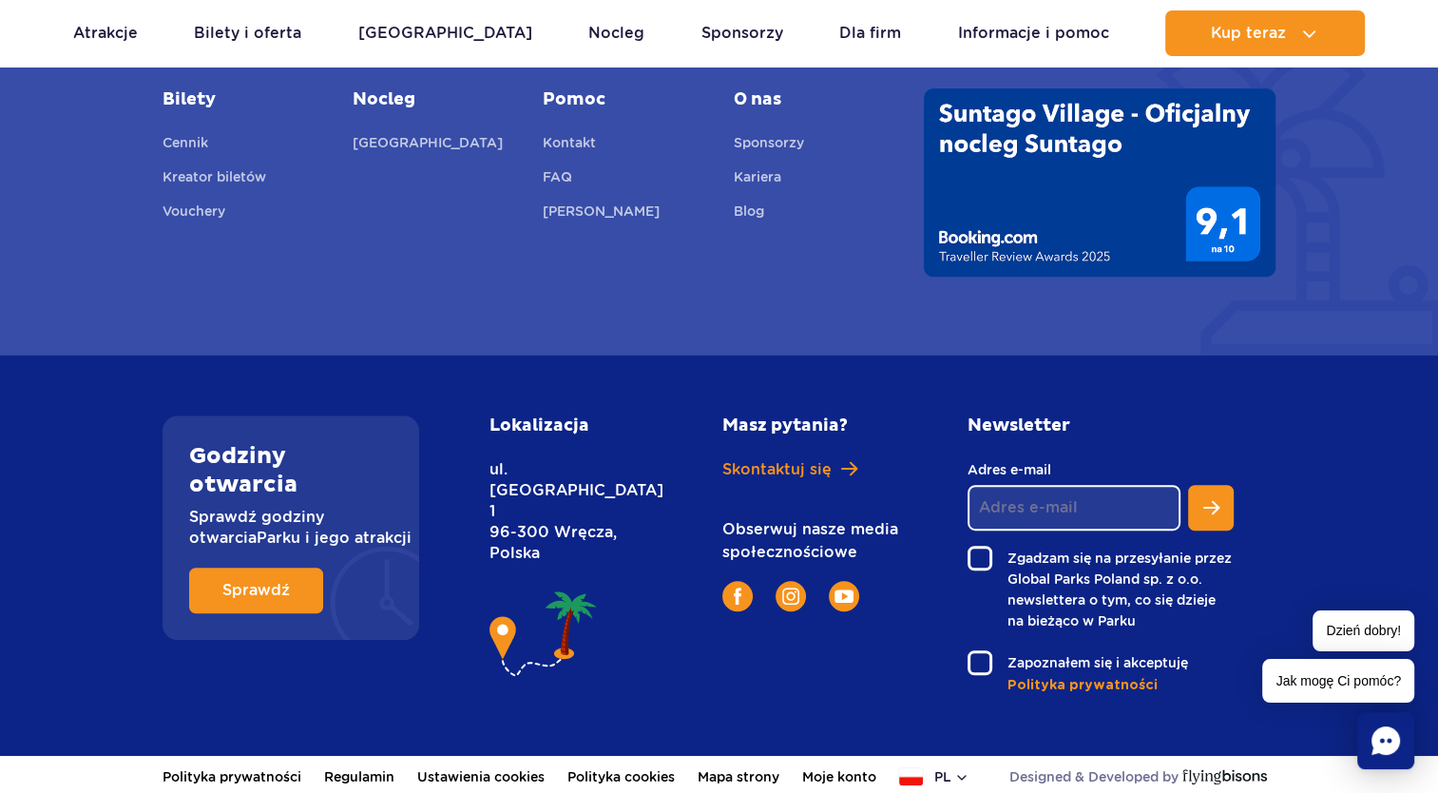
scroll to position [8187, 0]
